Goal: Participate in discussion

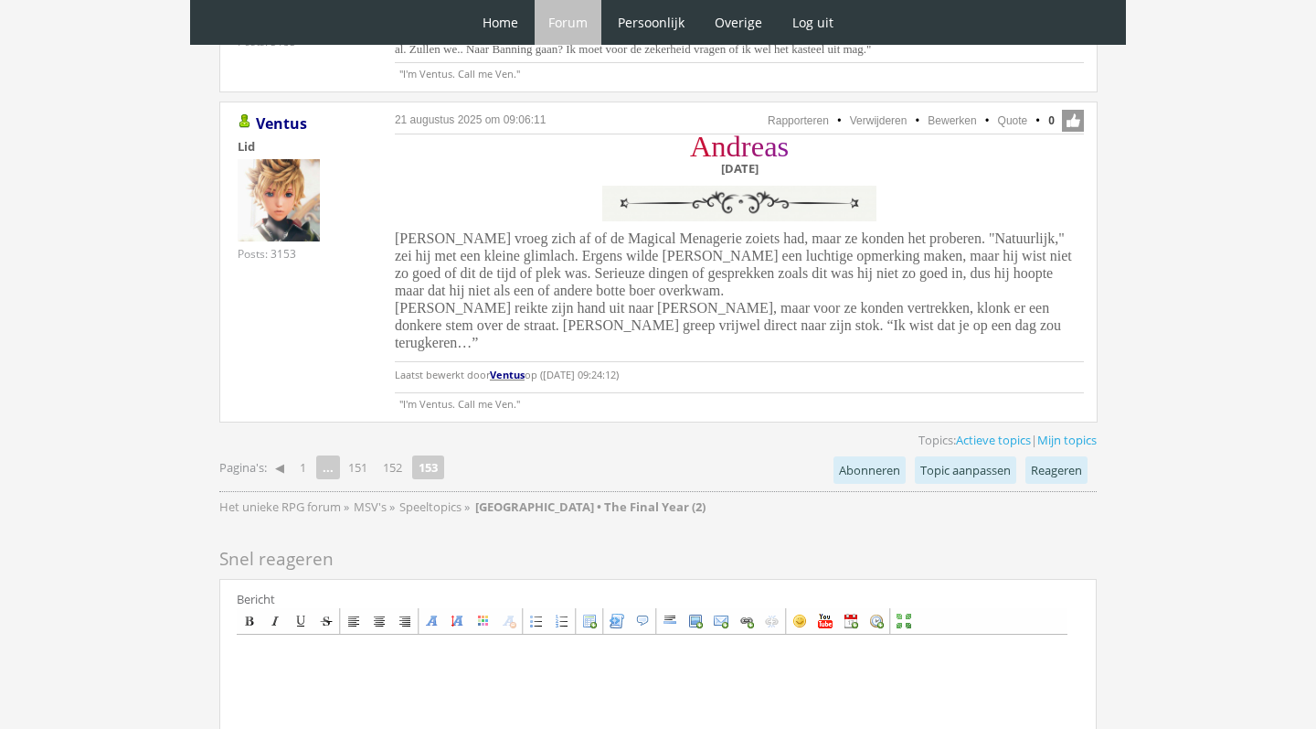
scroll to position [1671, 0]
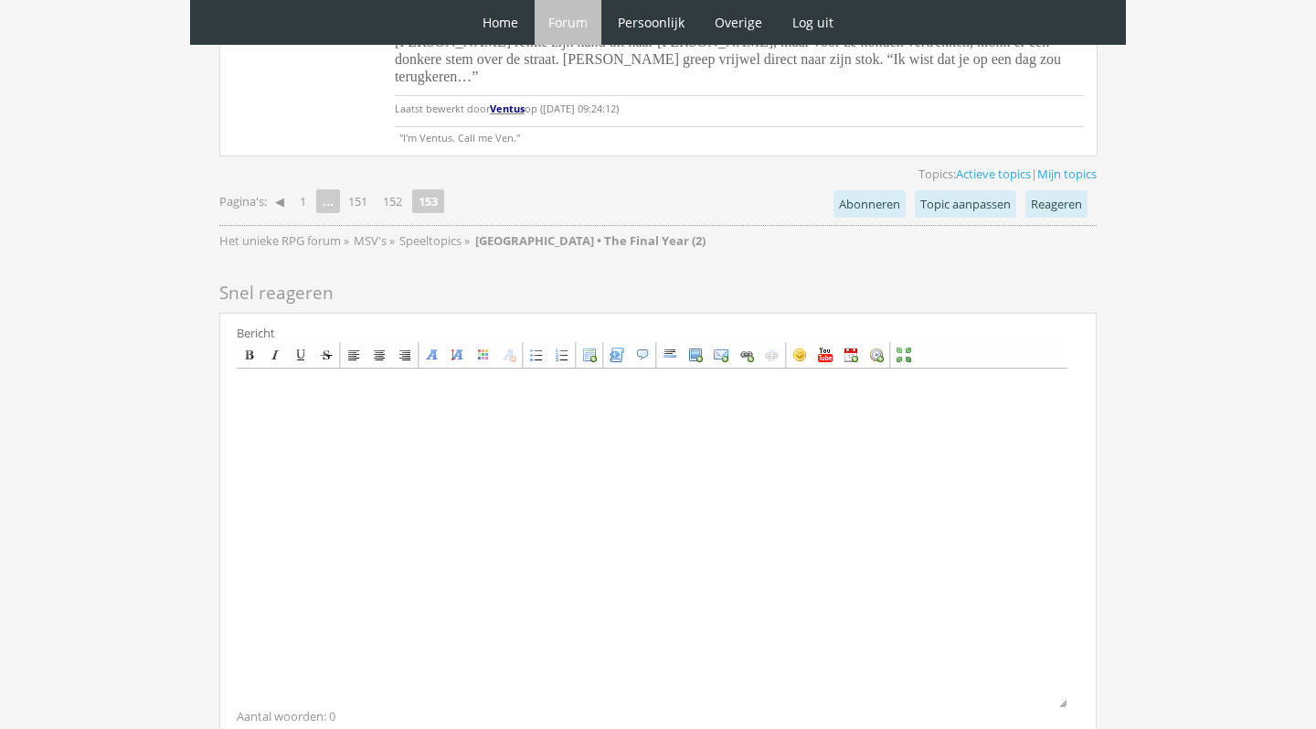
scroll to position [1853, 0]
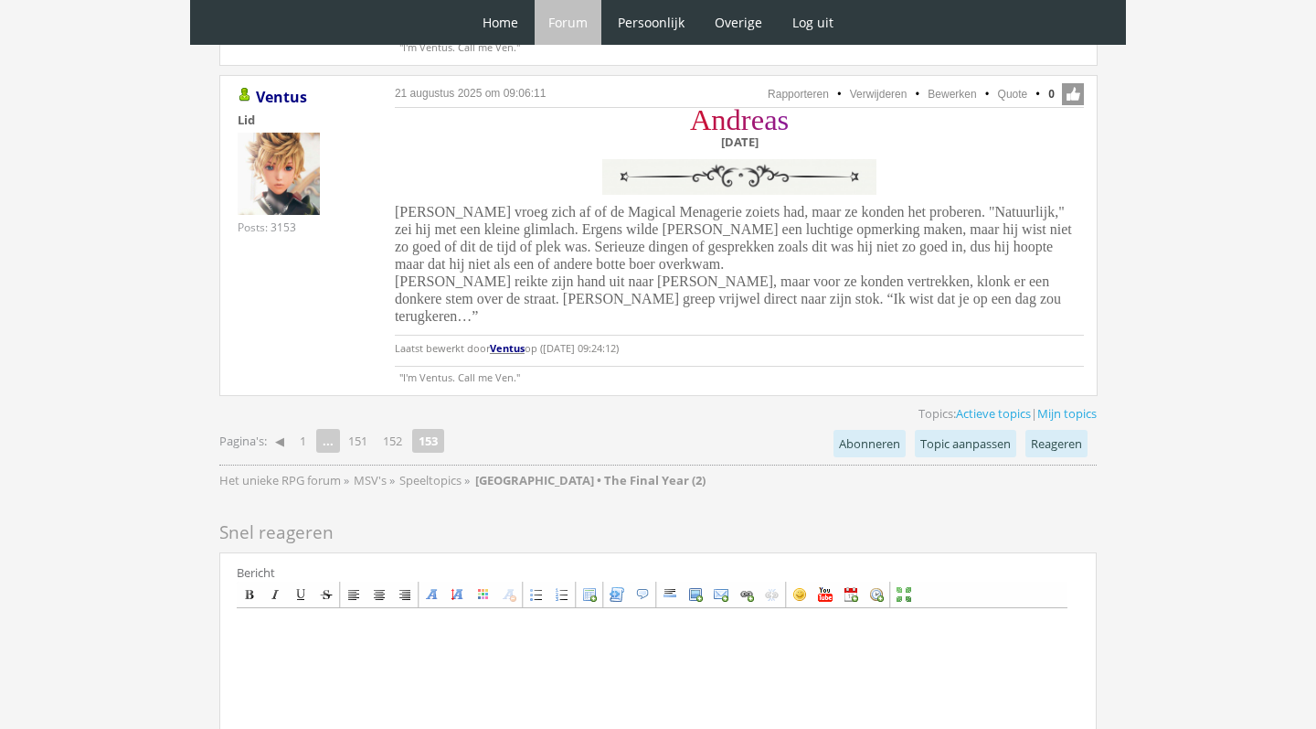
scroll to position [1712, 0]
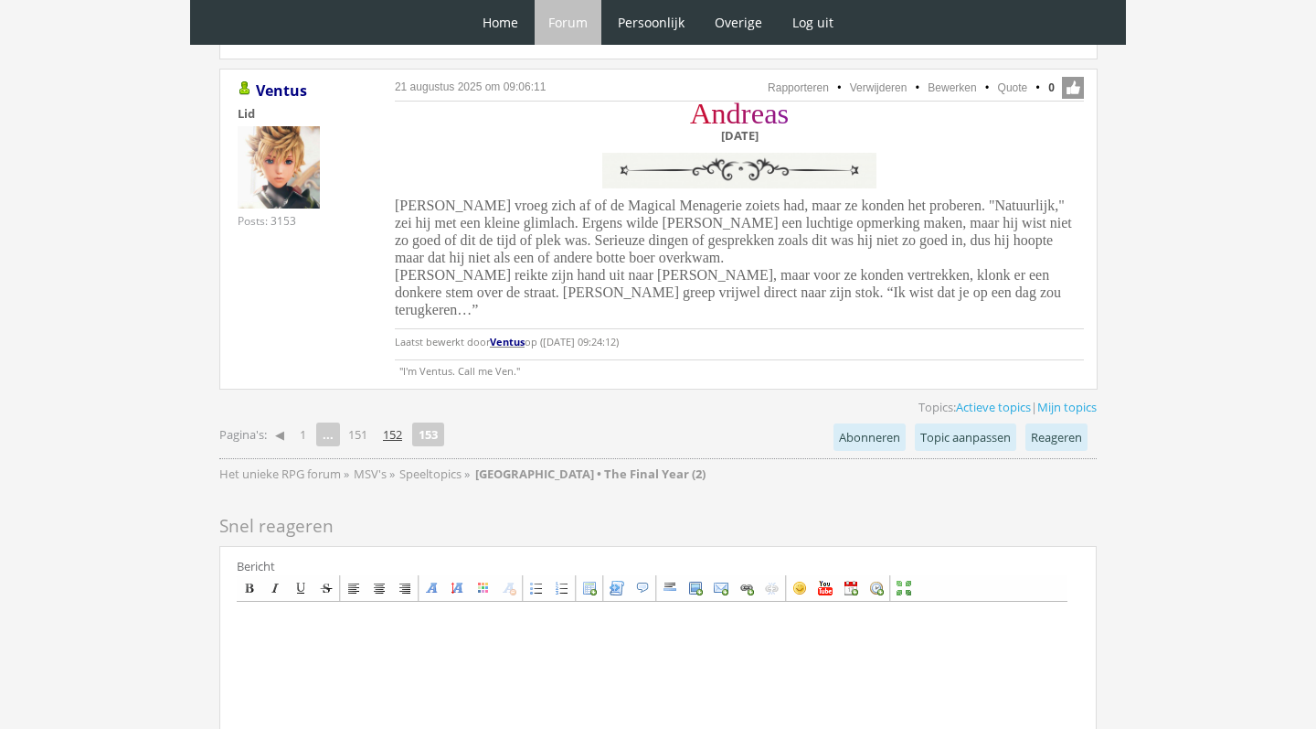
click at [393, 421] on link "152" at bounding box center [393, 434] width 34 height 26
click at [406, 421] on link "152" at bounding box center [393, 434] width 34 height 26
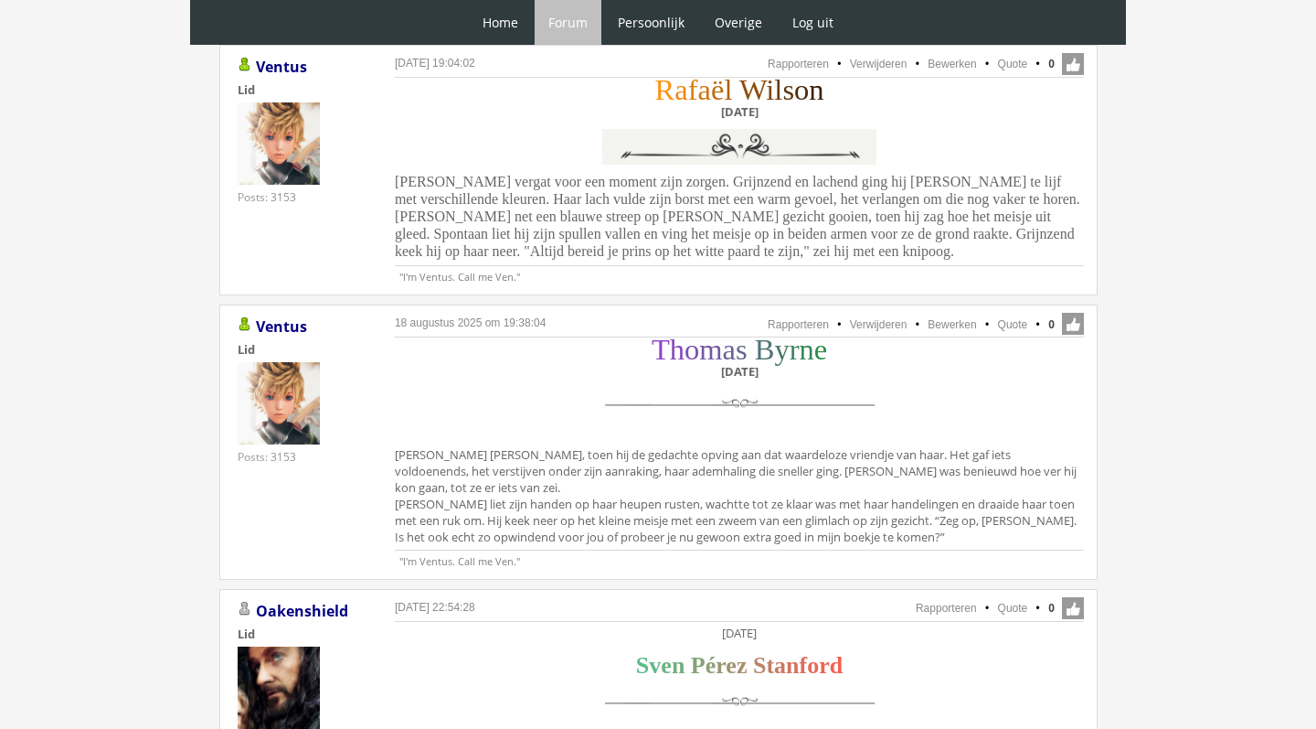
scroll to position [3734, 0]
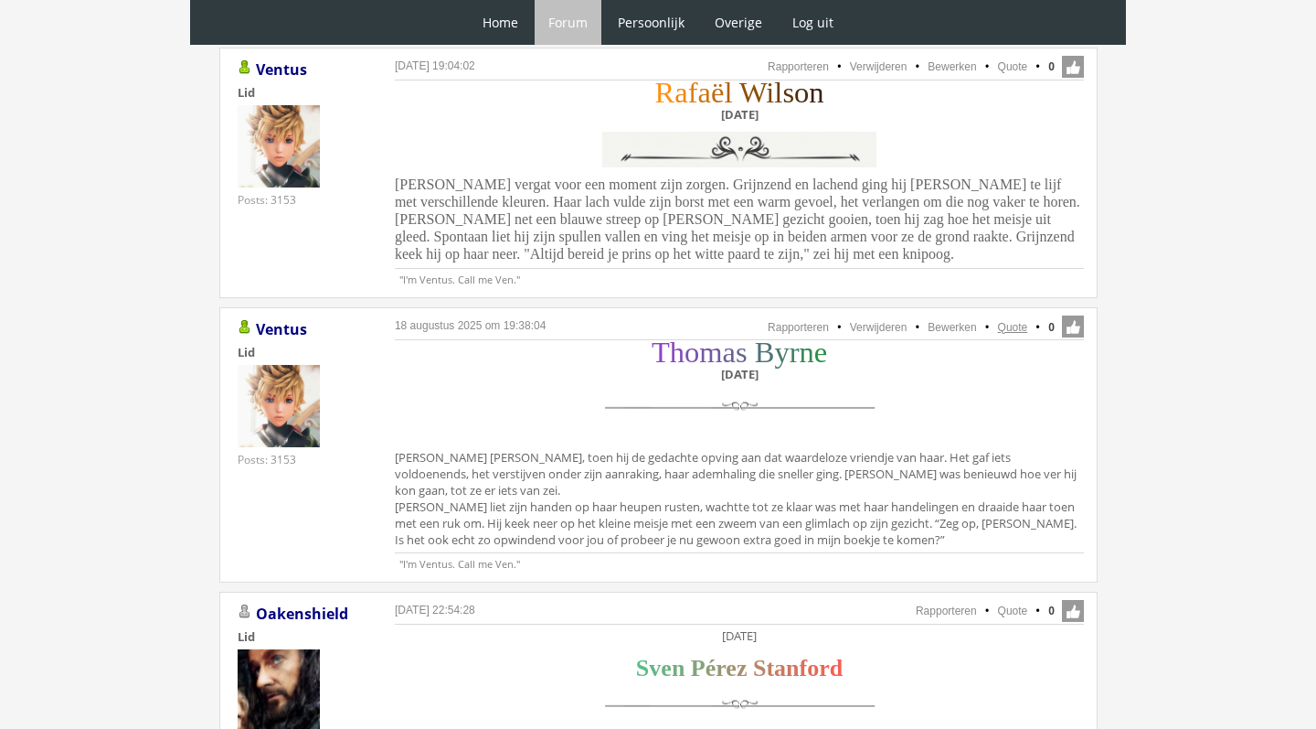
click at [1005, 321] on link "Quote" at bounding box center [1013, 327] width 30 height 13
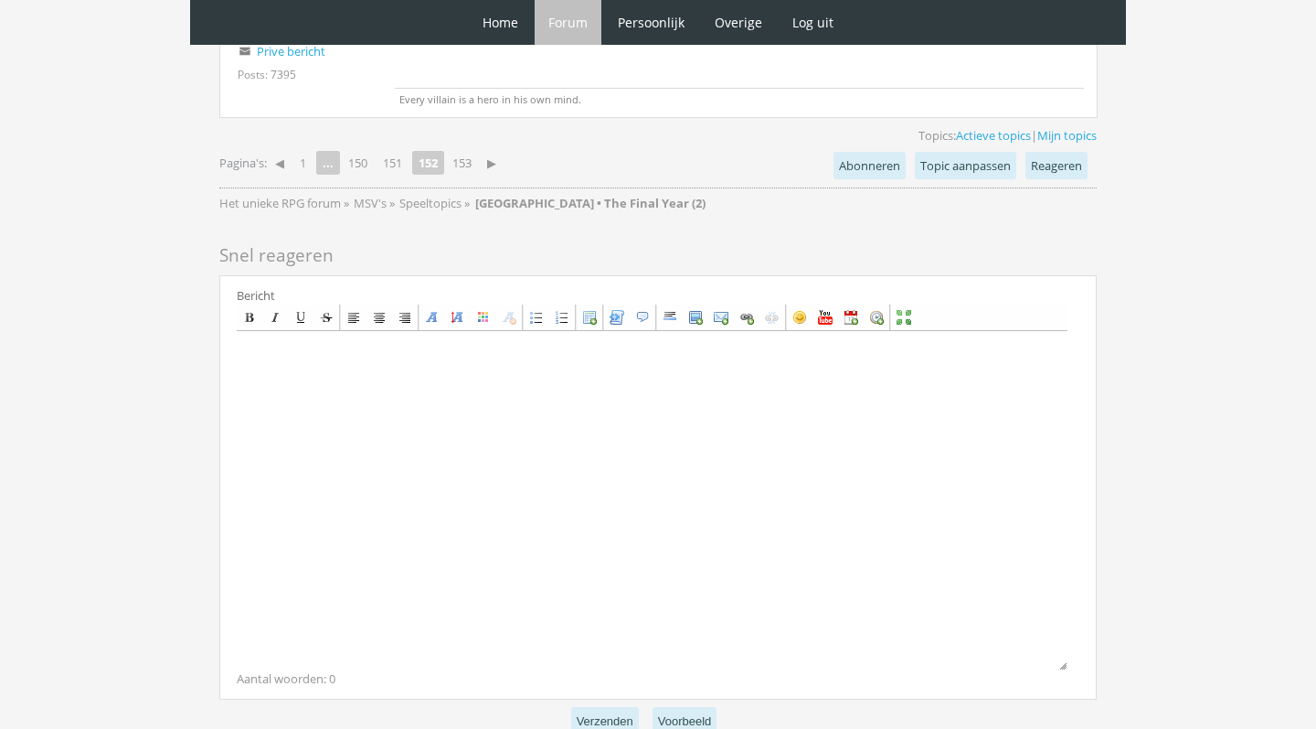
scroll to position [4895, 0]
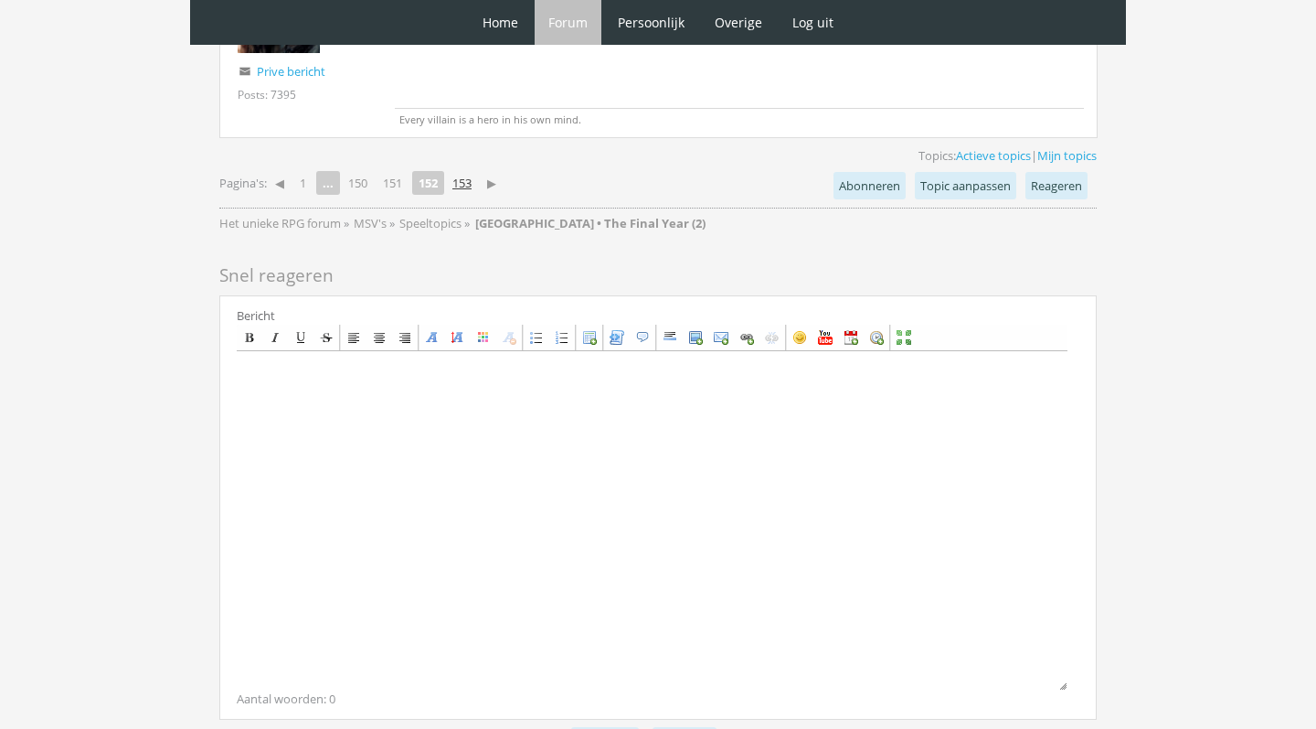
click at [471, 170] on link "153" at bounding box center [462, 183] width 34 height 26
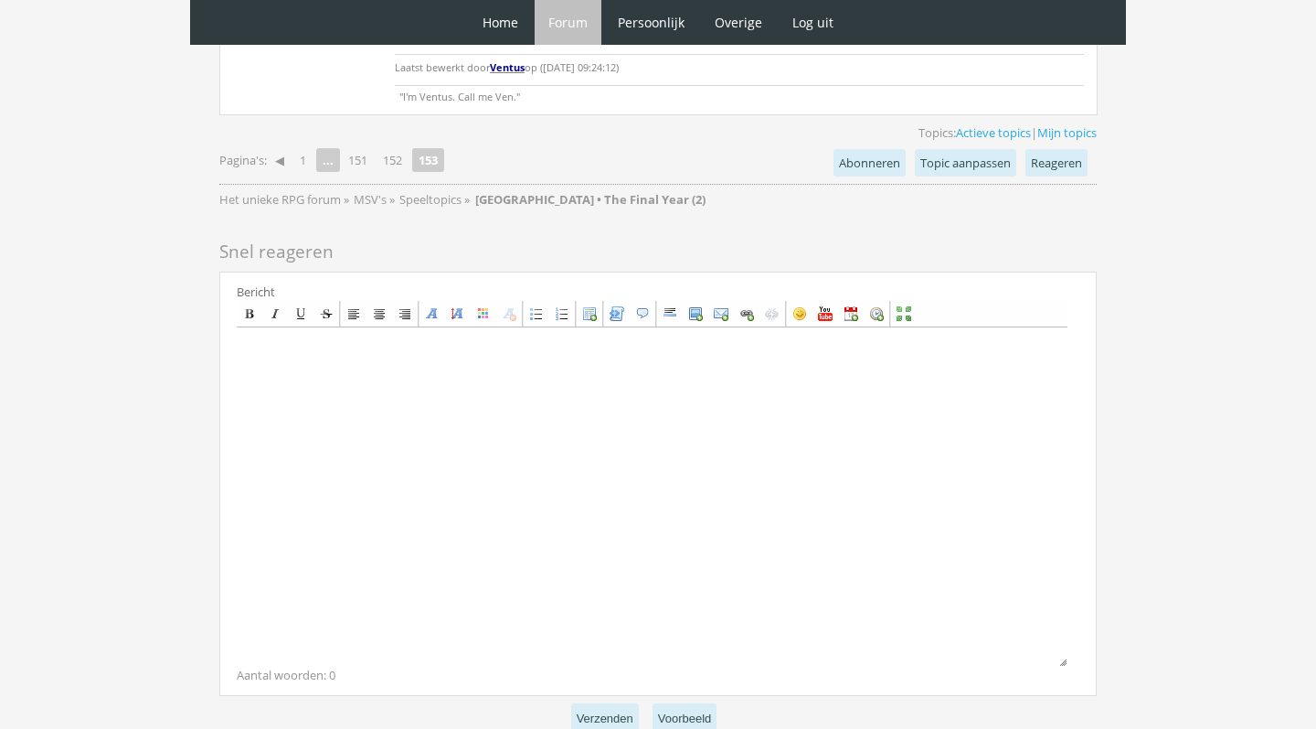
scroll to position [1999, 0]
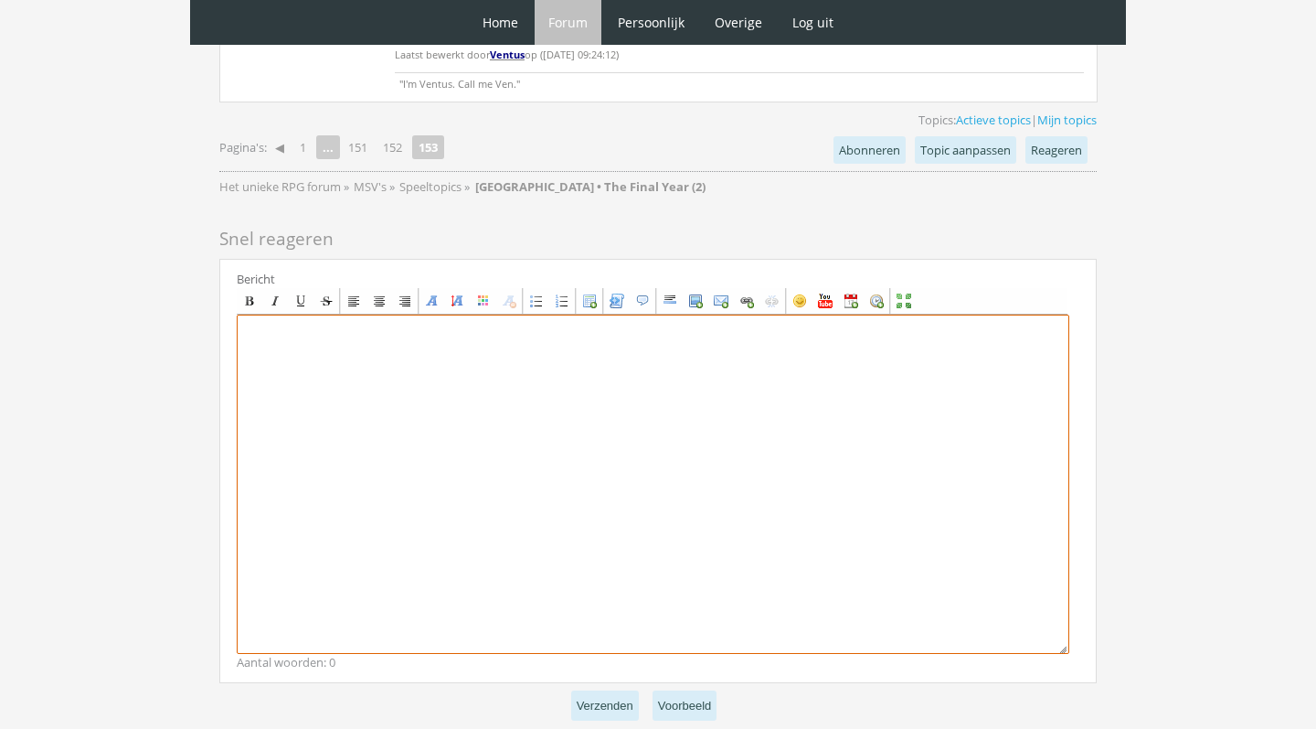
click at [474, 420] on textarea at bounding box center [653, 483] width 833 height 339
paste textarea "[center][size=7][font=[US_STATE]][color=#8E44C7]T[/color][color=#854ABB]h[/colo…"
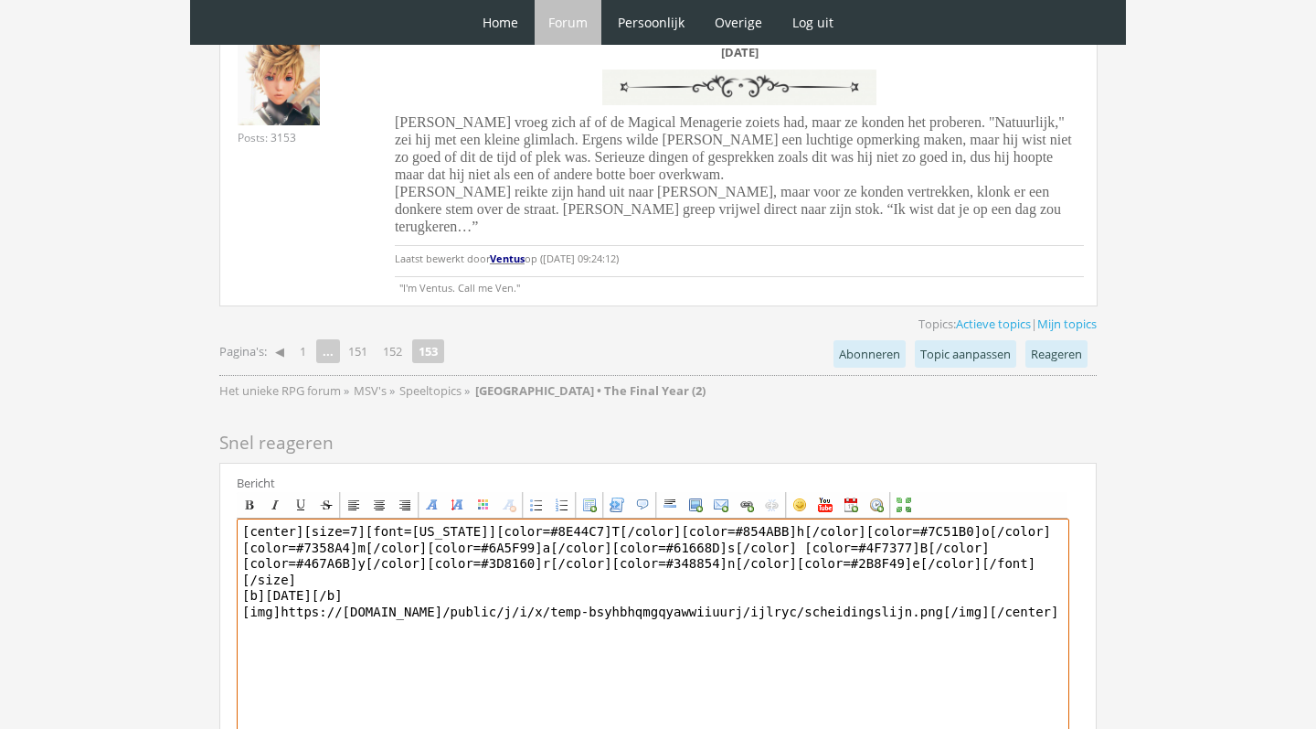
scroll to position [1797, 0]
type textarea "[center][size=7][font=[US_STATE]][color=#8E44C7]T[/color][color=#854ABB]h[/colo…"
